Goal: Information Seeking & Learning: Find specific fact

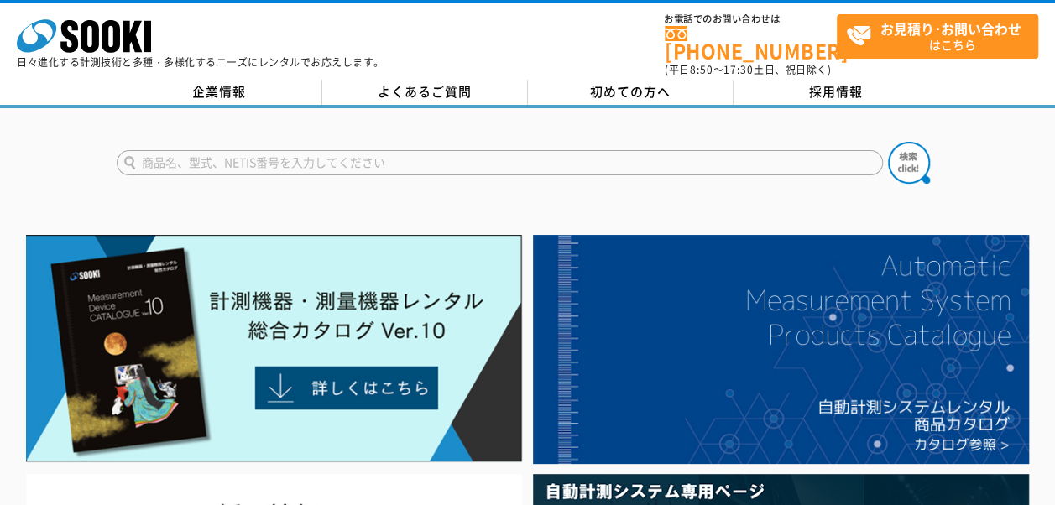
click at [144, 150] on input "text" at bounding box center [500, 162] width 767 height 25
type input "h"
type input "ひずみ"
click at [922, 158] on img at bounding box center [909, 163] width 42 height 42
